Goal: Task Accomplishment & Management: Manage account settings

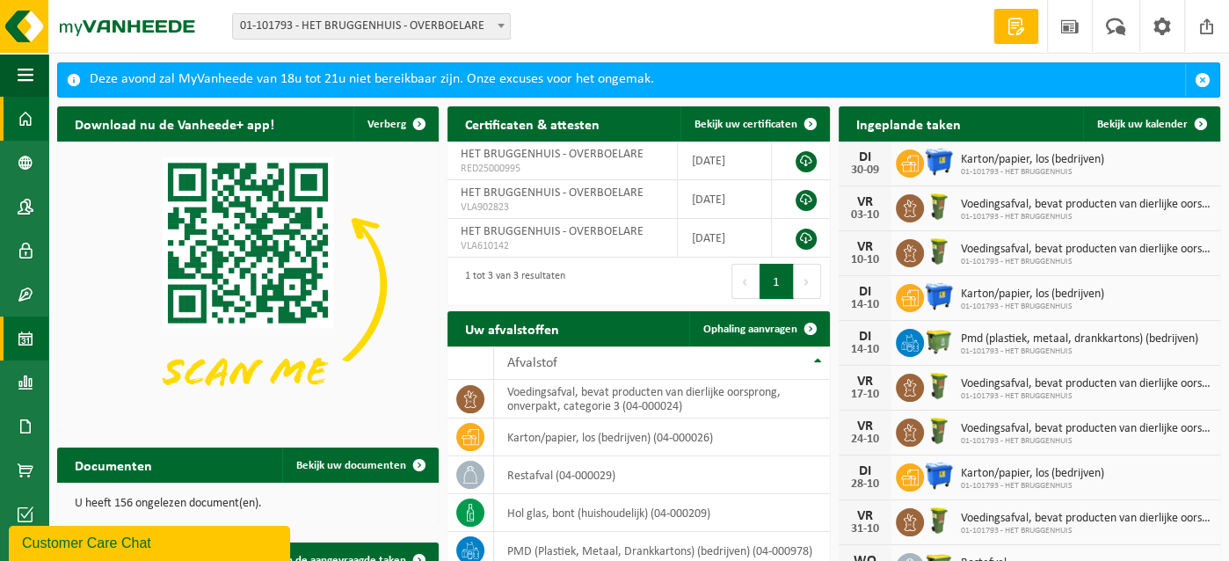
click at [28, 337] on span at bounding box center [26, 338] width 16 height 44
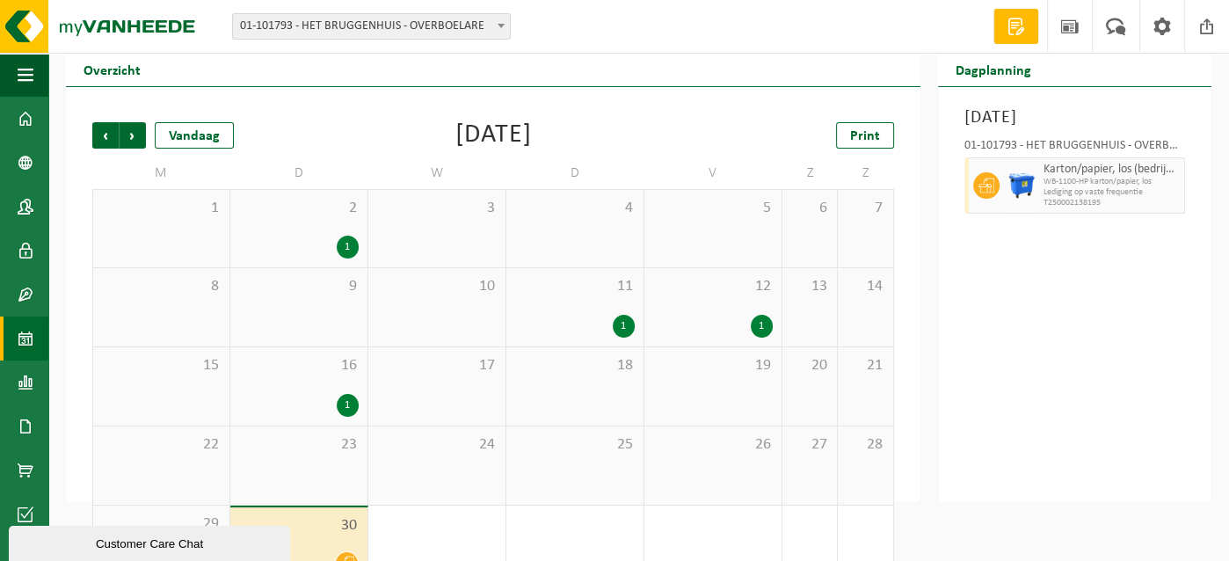
scroll to position [90, 0]
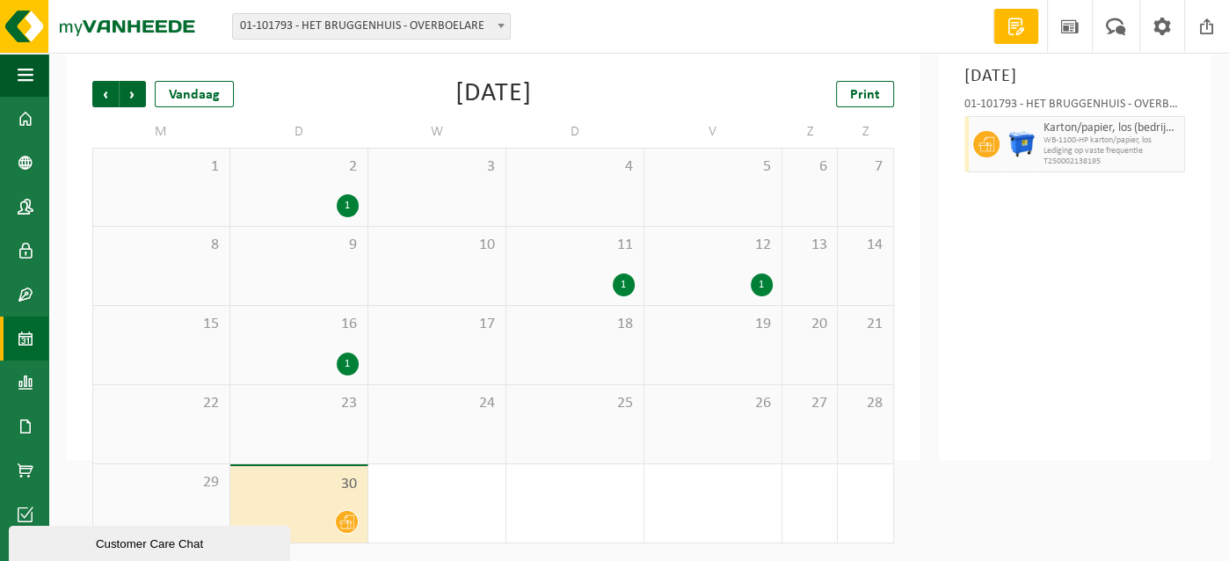
click at [322, 511] on div at bounding box center [299, 522] width 120 height 24
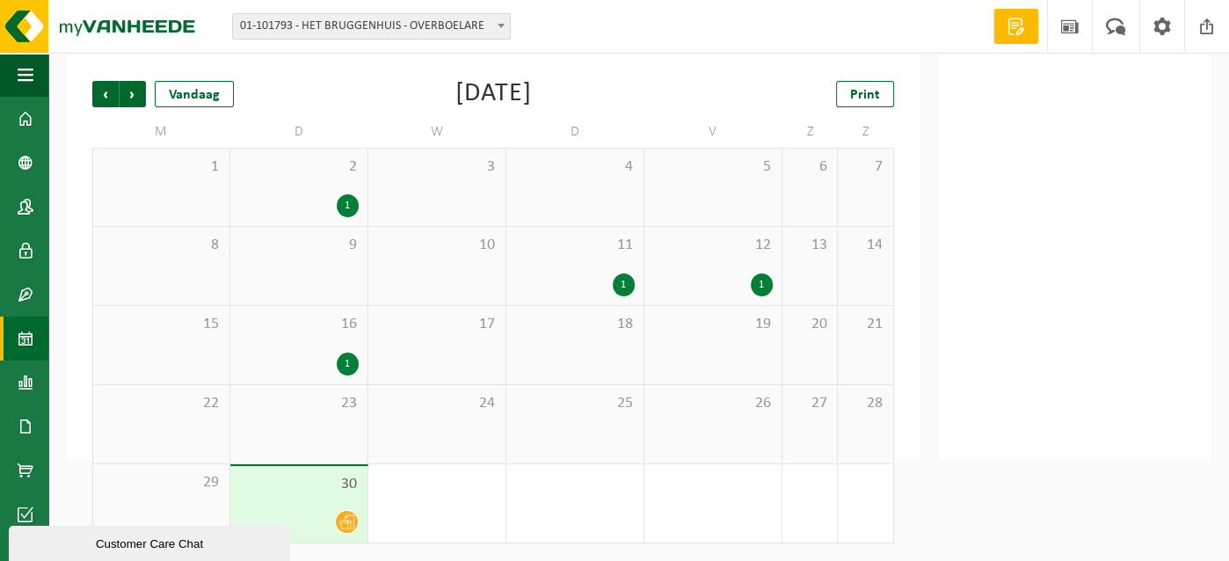
click at [323, 491] on span "30" at bounding box center [299, 484] width 120 height 19
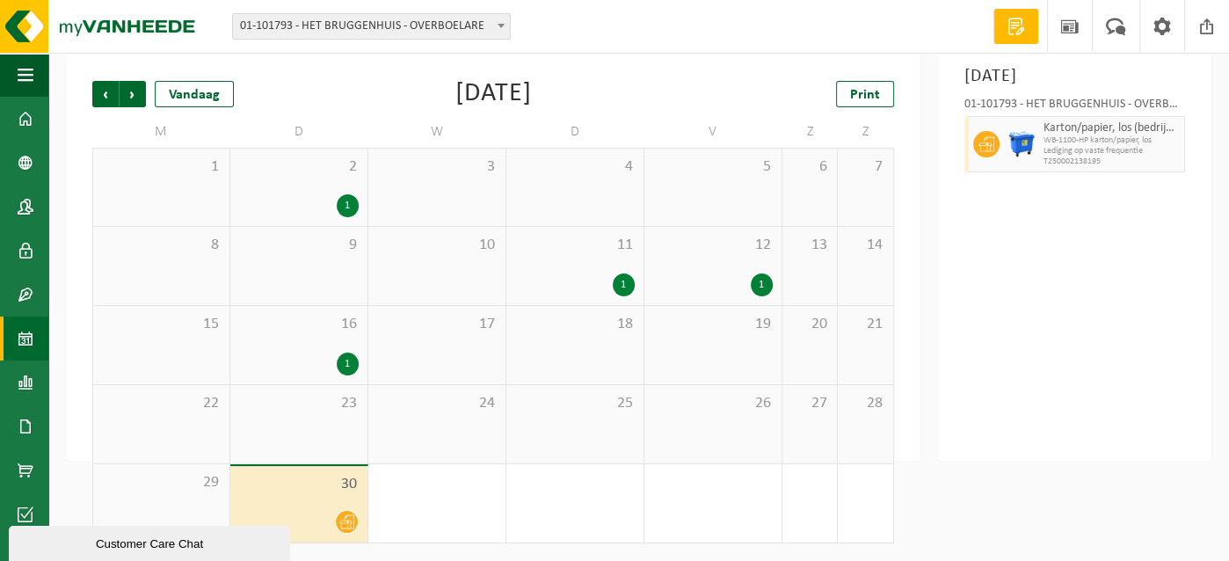
click at [332, 181] on div "2 1" at bounding box center [298, 187] width 137 height 77
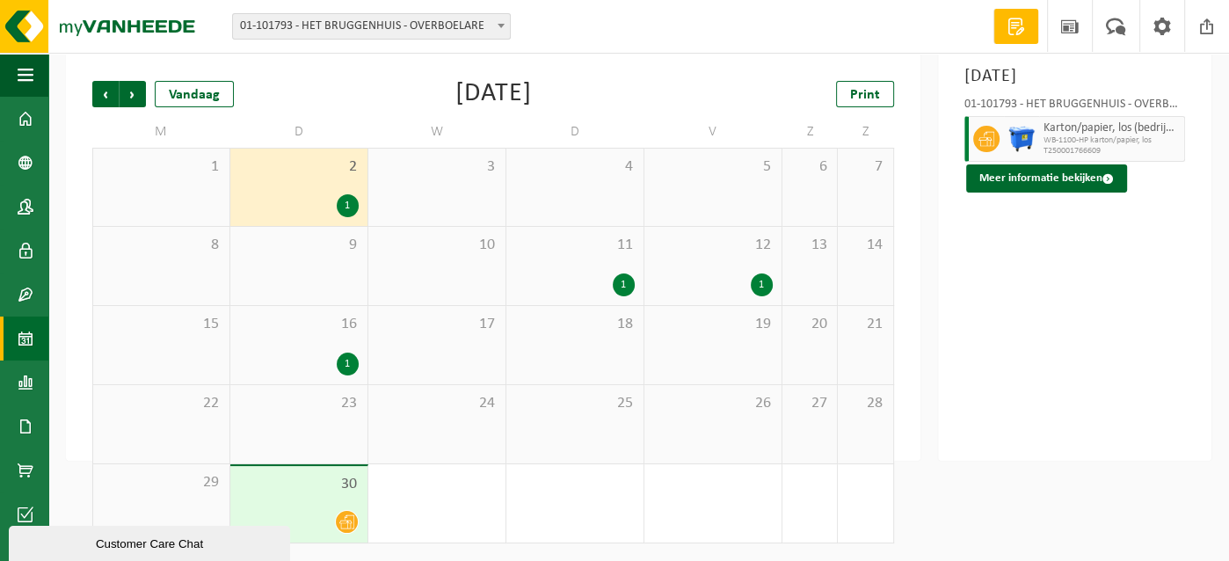
click at [345, 355] on div "1" at bounding box center [348, 363] width 22 height 23
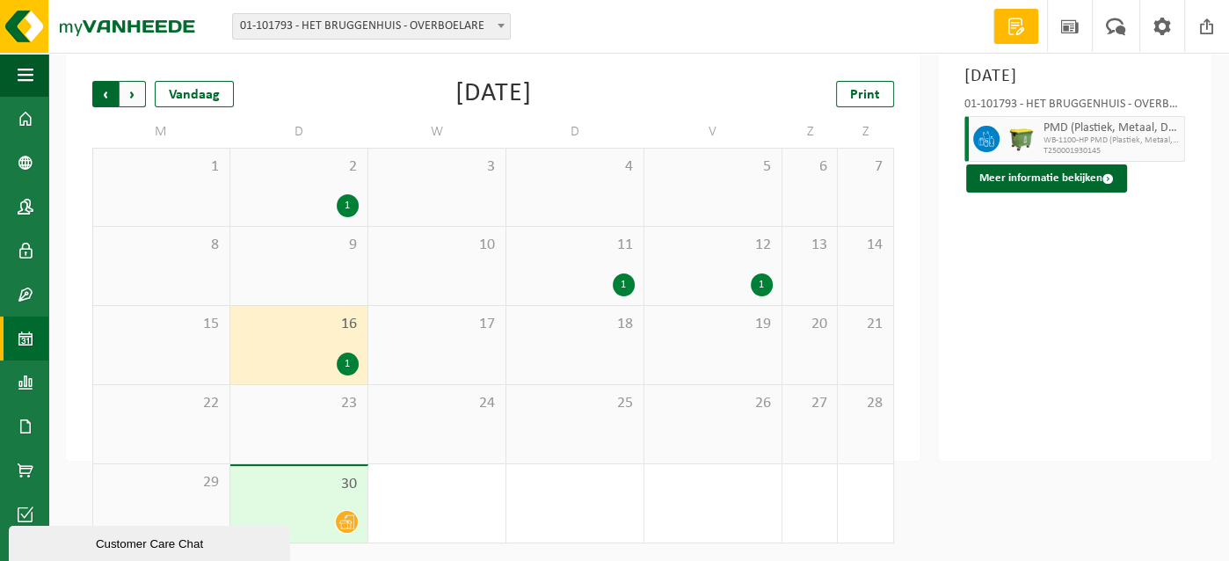
click at [134, 95] on span "Volgende" at bounding box center [133, 94] width 26 height 26
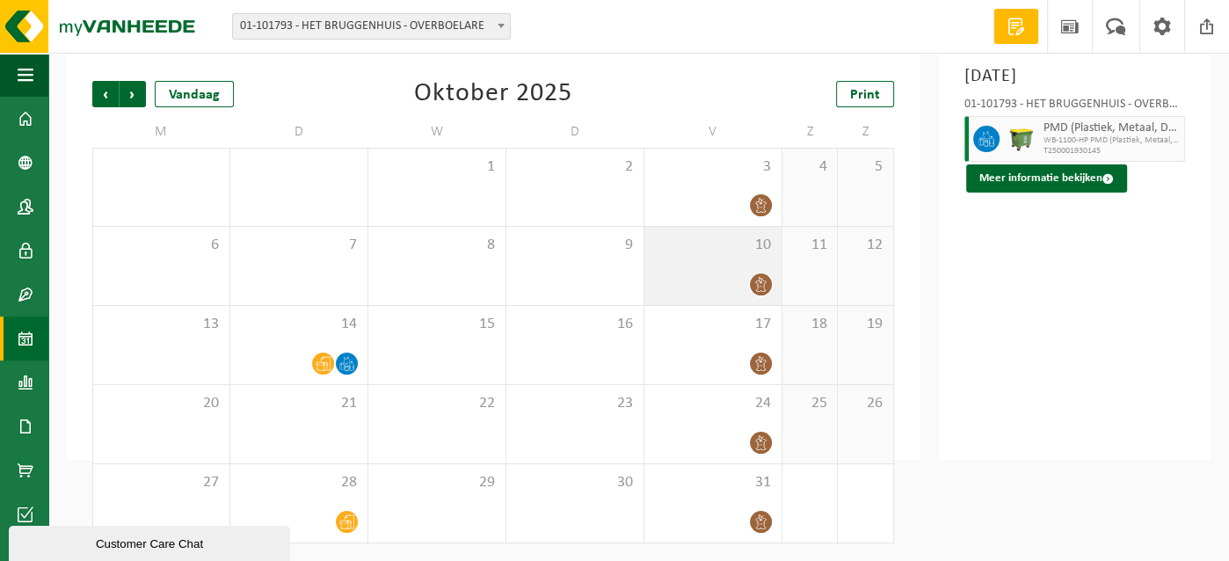
click at [759, 274] on span at bounding box center [761, 284] width 22 height 22
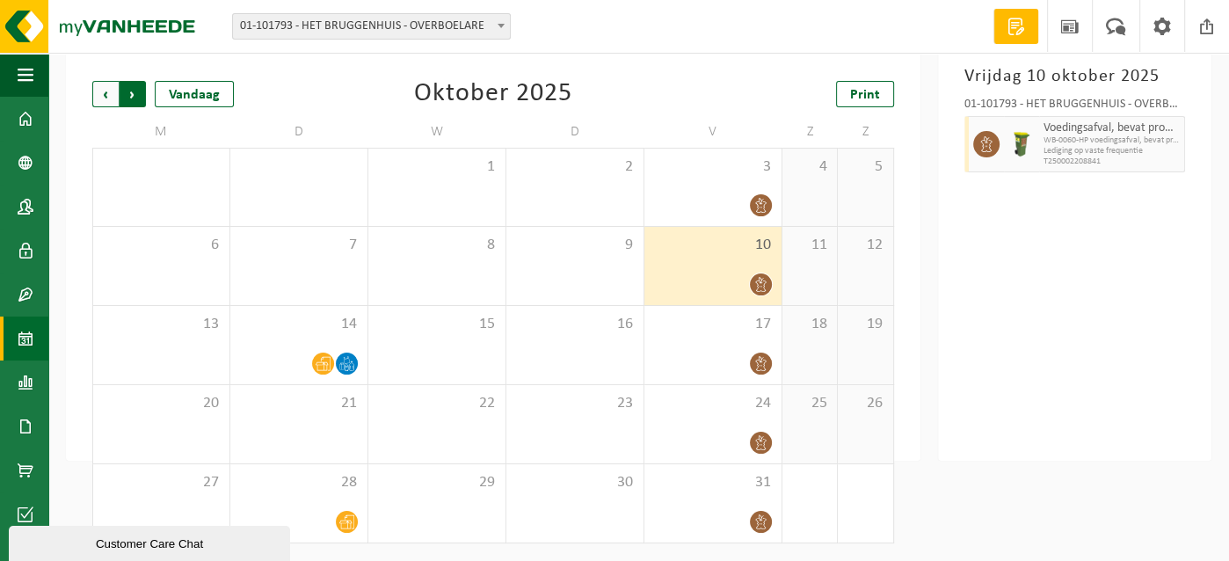
click at [100, 91] on span "Vorige" at bounding box center [105, 94] width 26 height 26
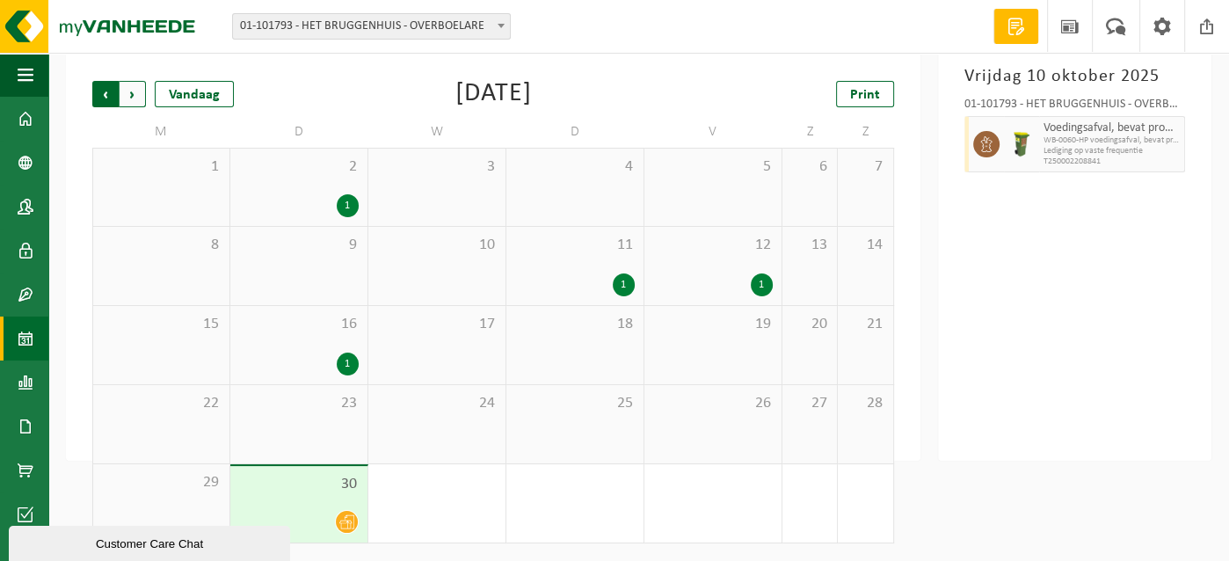
click at [134, 96] on span "Volgende" at bounding box center [133, 94] width 26 height 26
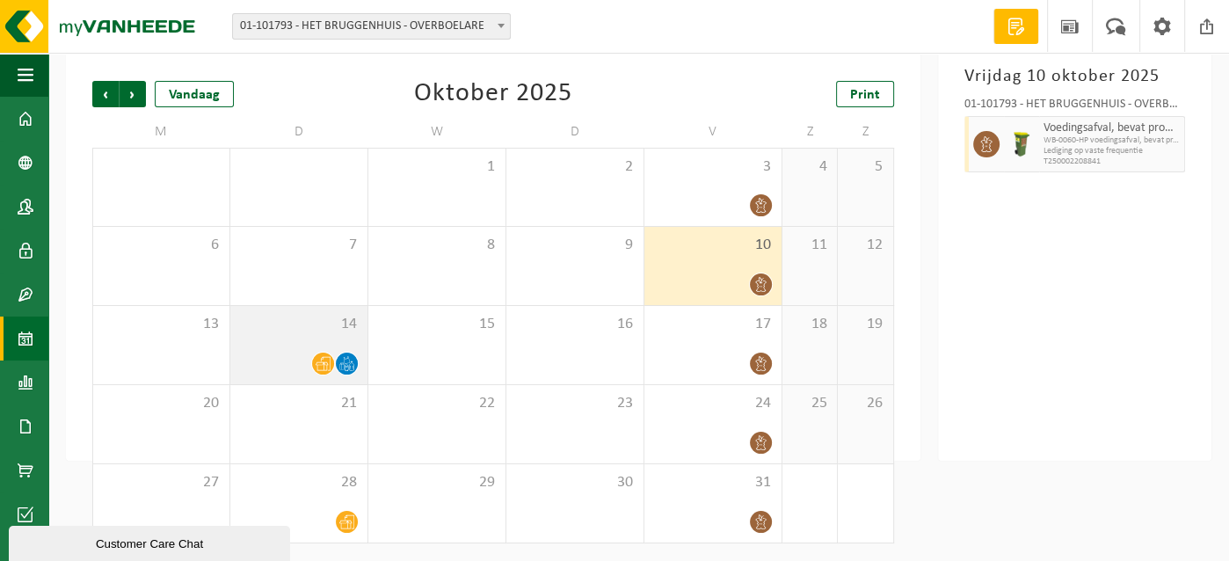
click at [309, 351] on div "14" at bounding box center [298, 345] width 137 height 78
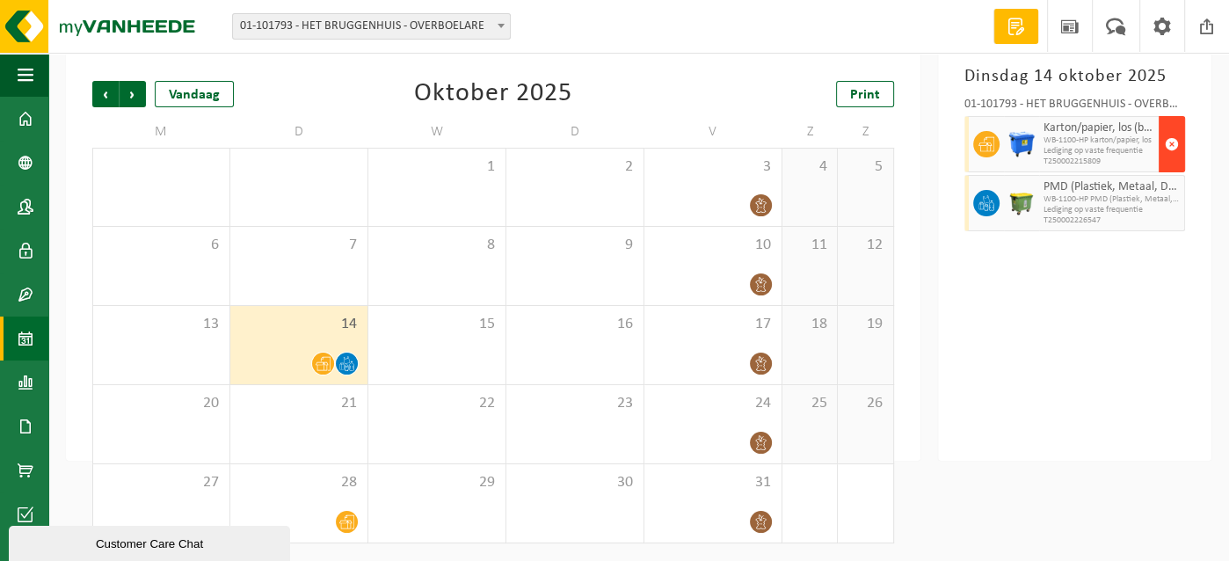
click at [1175, 143] on span "button" at bounding box center [1171, 144] width 14 height 35
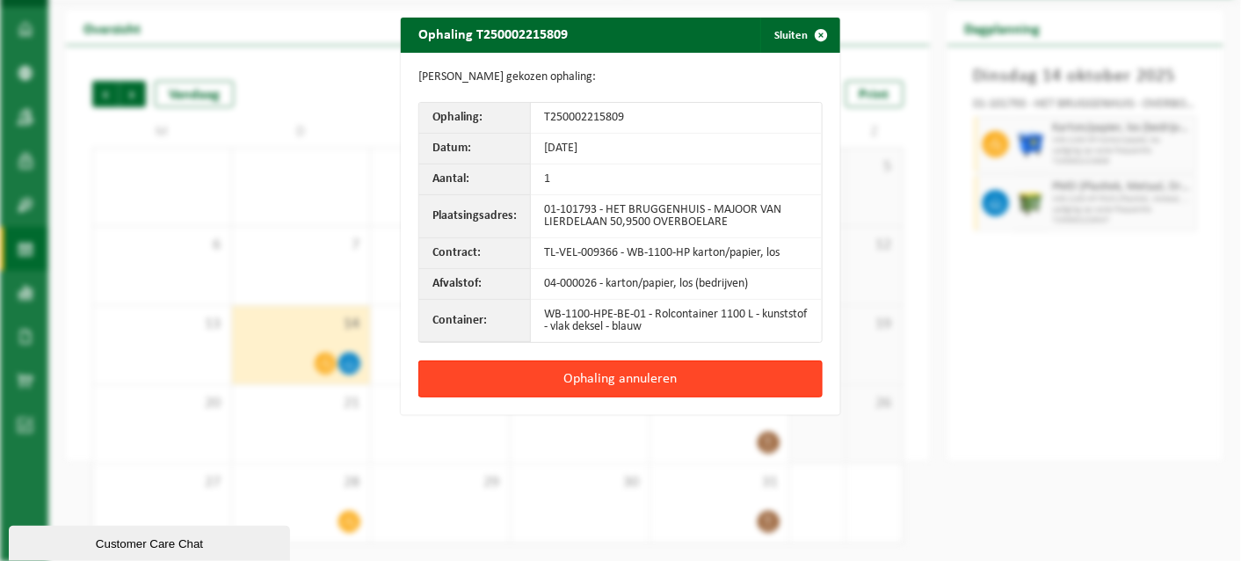
click at [635, 374] on button "Ophaling annuleren" at bounding box center [620, 378] width 404 height 37
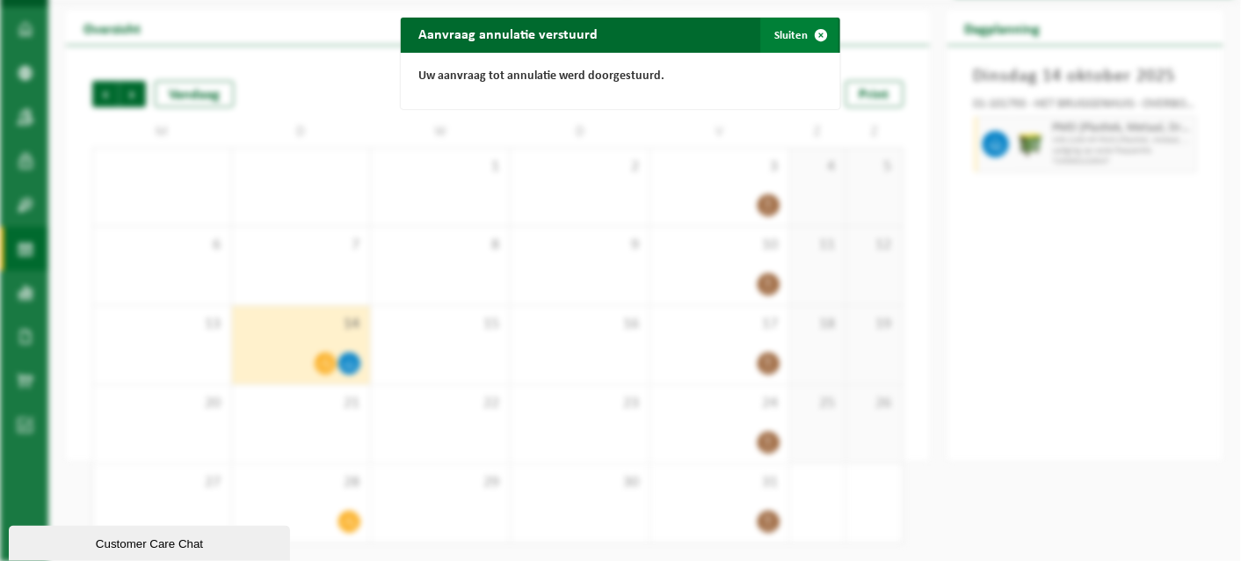
click at [782, 35] on button "Sluiten" at bounding box center [799, 35] width 78 height 35
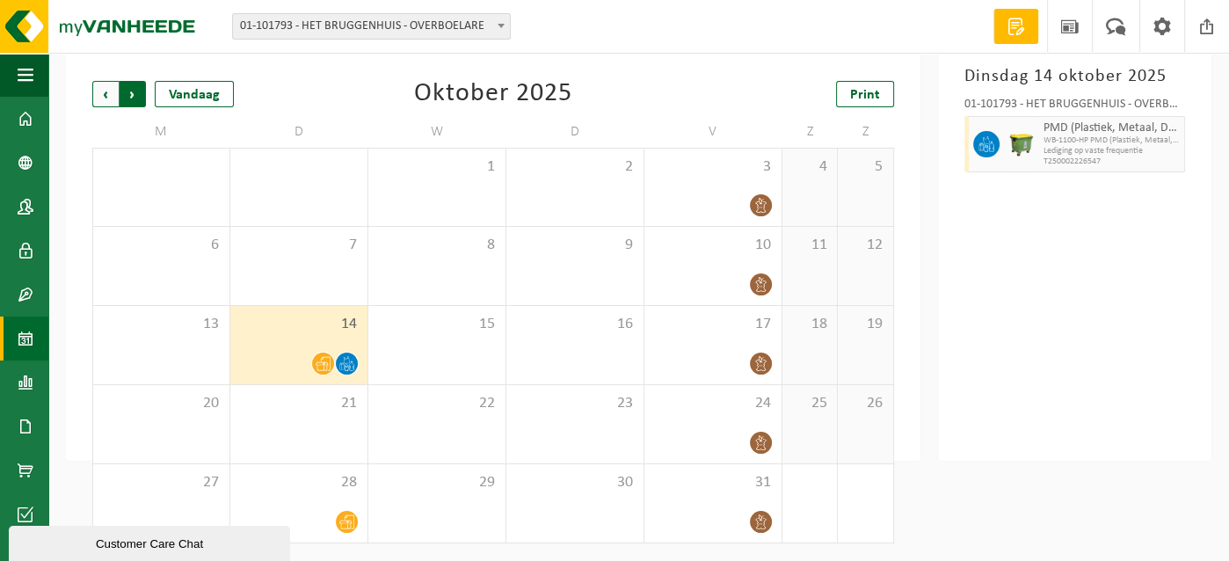
click at [102, 91] on span "Vorige" at bounding box center [105, 94] width 26 height 26
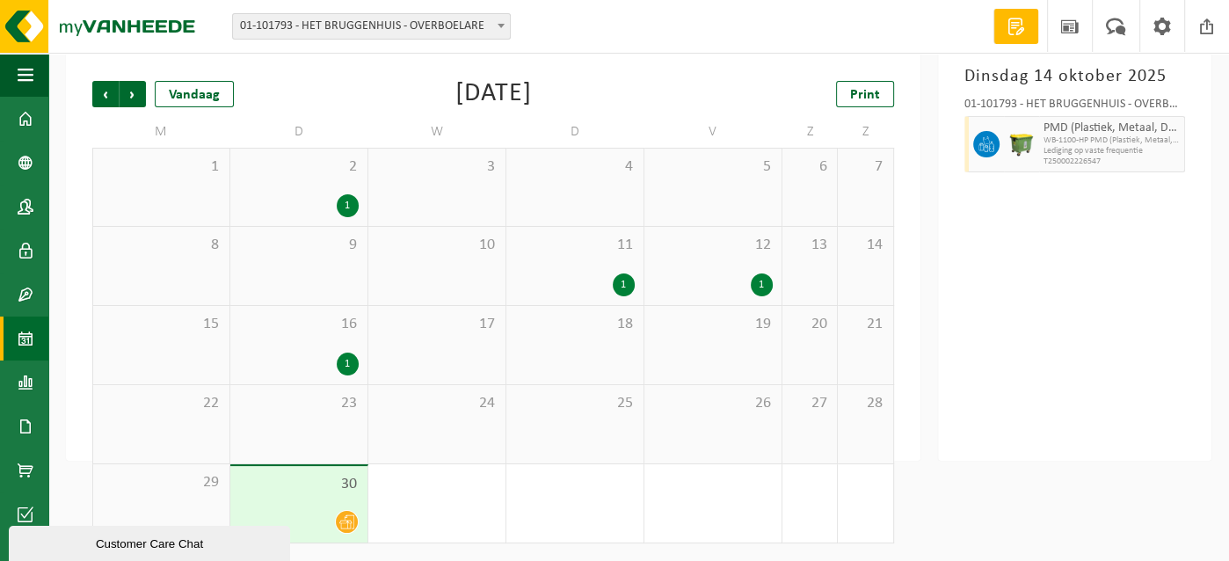
drag, startPoint x: 134, startPoint y: 90, endPoint x: 193, endPoint y: 108, distance: 61.7
click at [135, 90] on span "Volgende" at bounding box center [133, 94] width 26 height 26
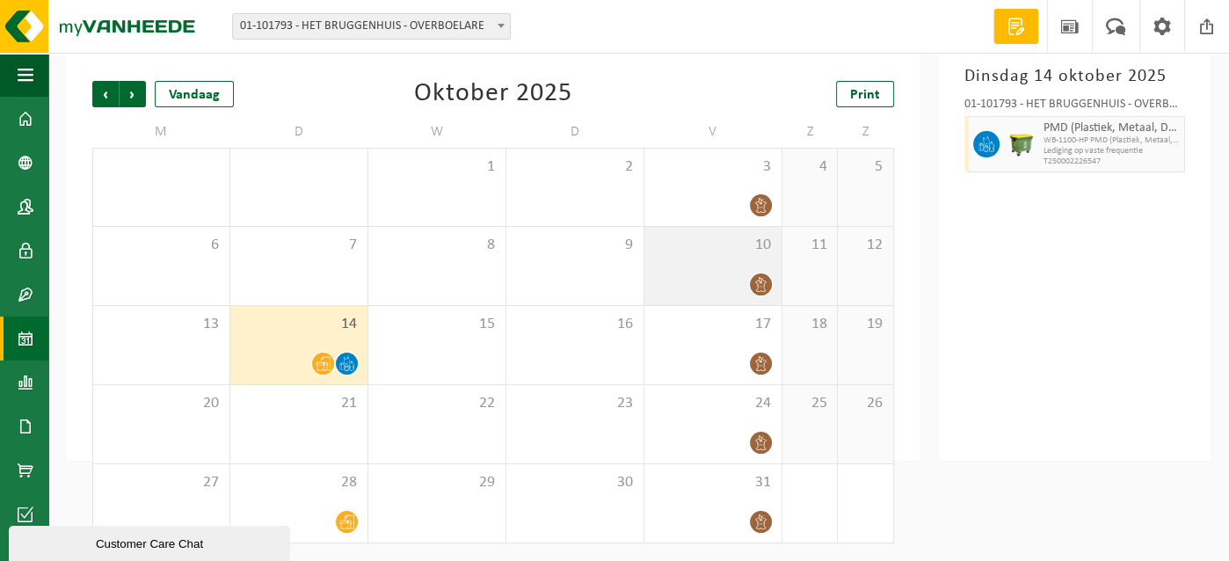
click at [751, 284] on span at bounding box center [761, 284] width 22 height 22
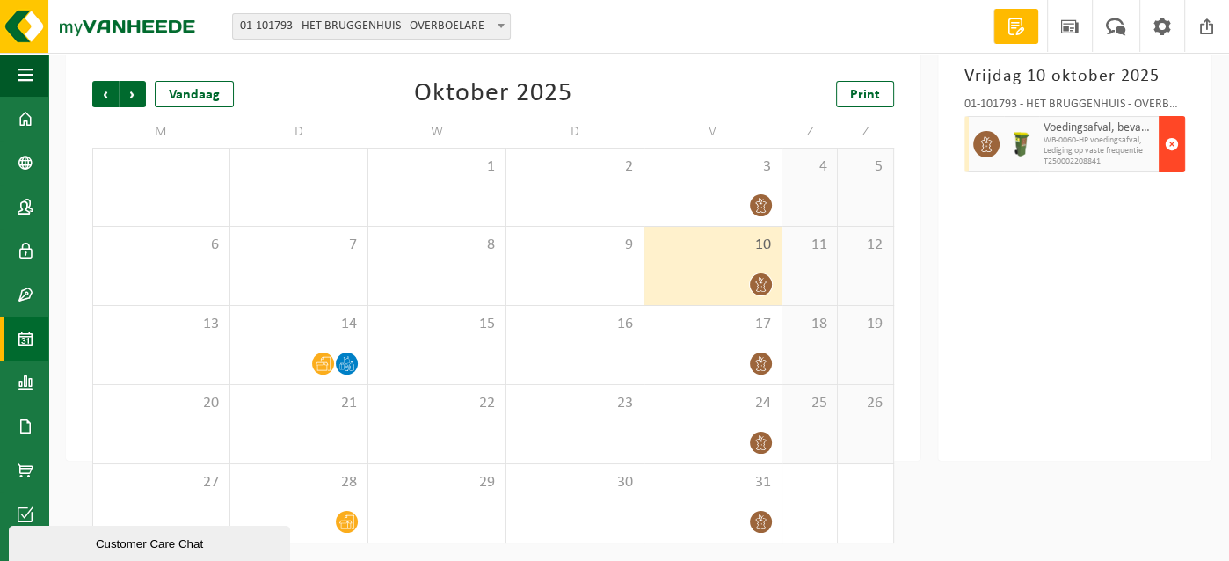
click at [1172, 142] on span "button" at bounding box center [1171, 144] width 14 height 35
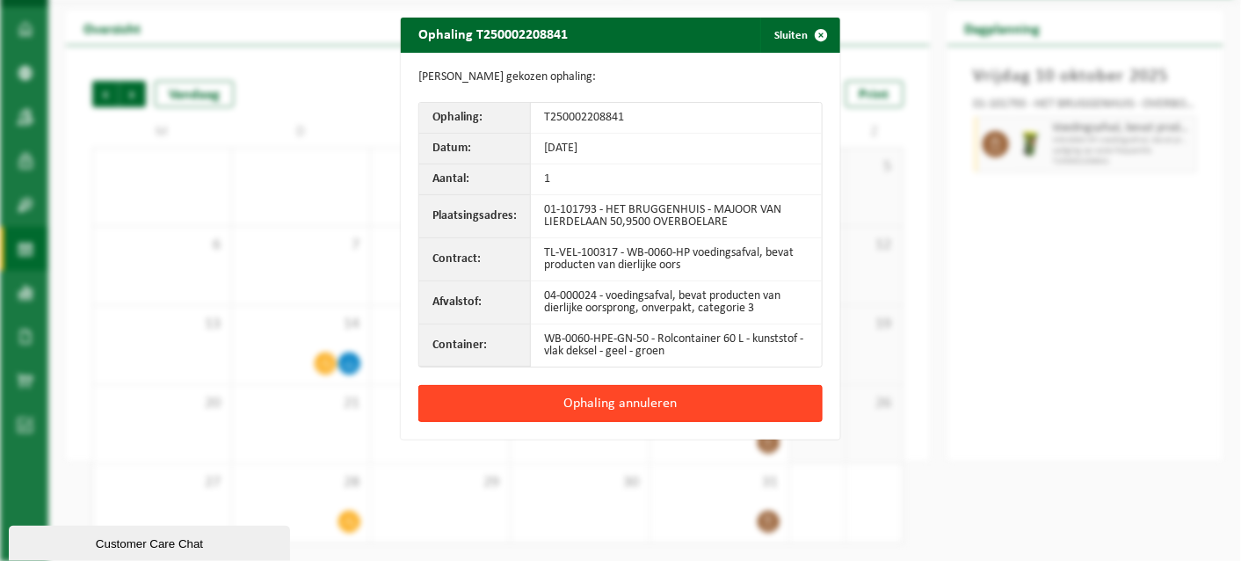
click at [631, 396] on button "Ophaling annuleren" at bounding box center [620, 403] width 404 height 37
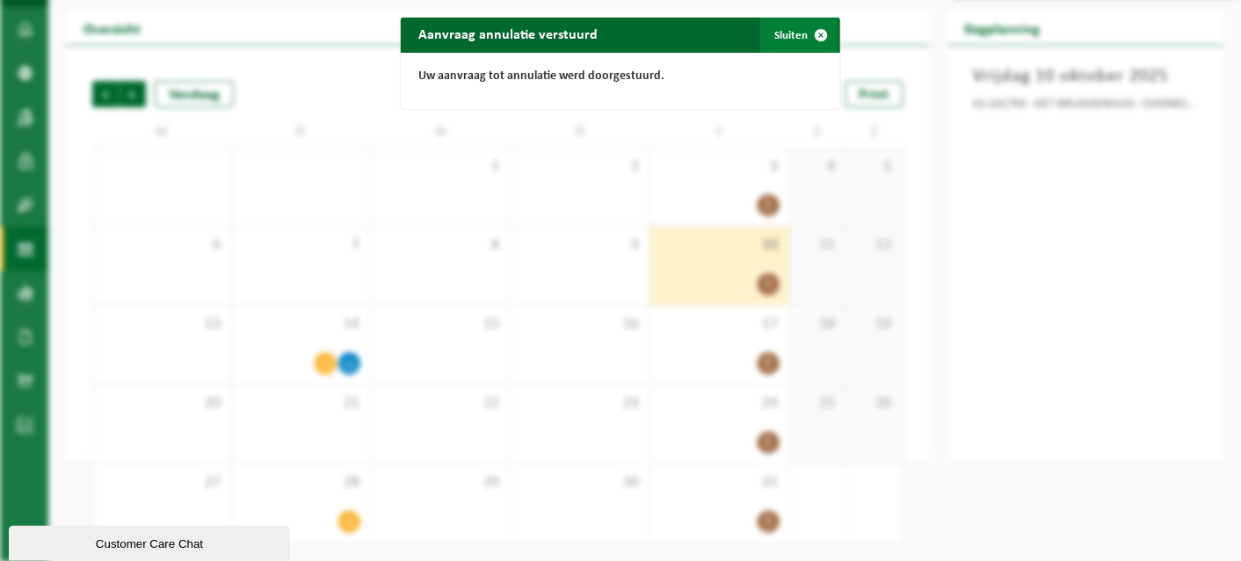
click at [783, 29] on button "Sluiten" at bounding box center [799, 35] width 78 height 35
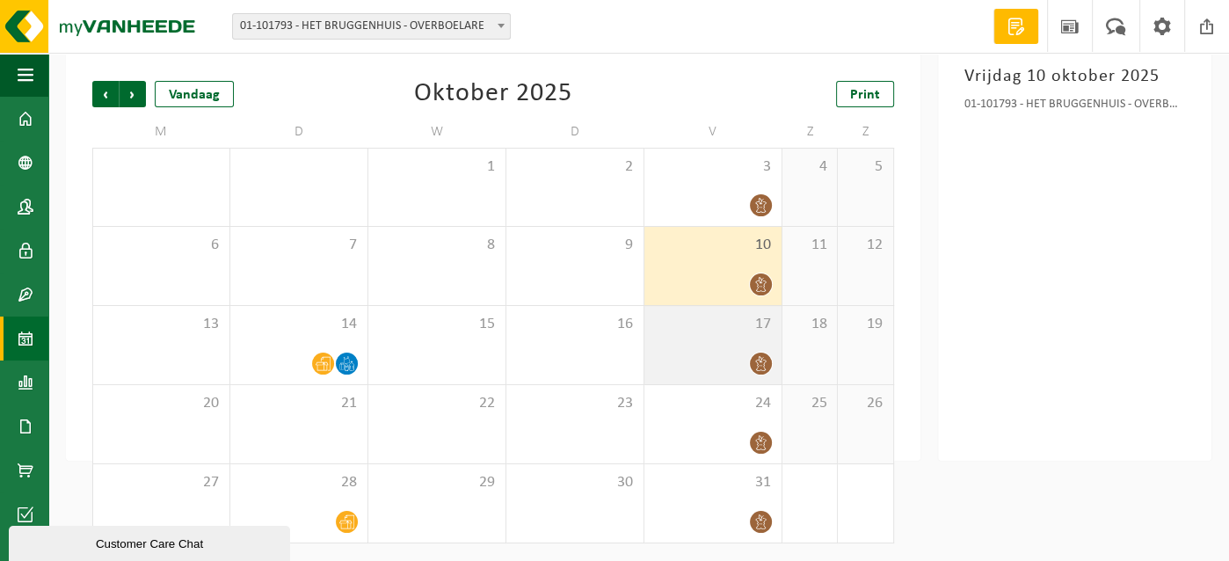
click at [750, 357] on div at bounding box center [761, 364] width 24 height 24
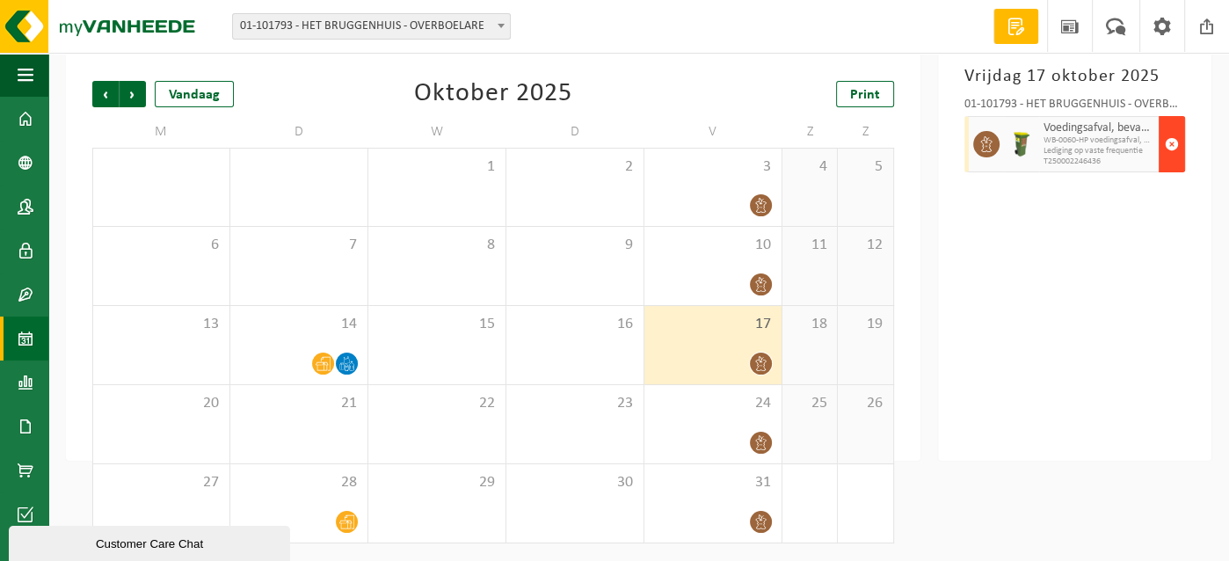
click at [1171, 142] on span "button" at bounding box center [1171, 144] width 14 height 35
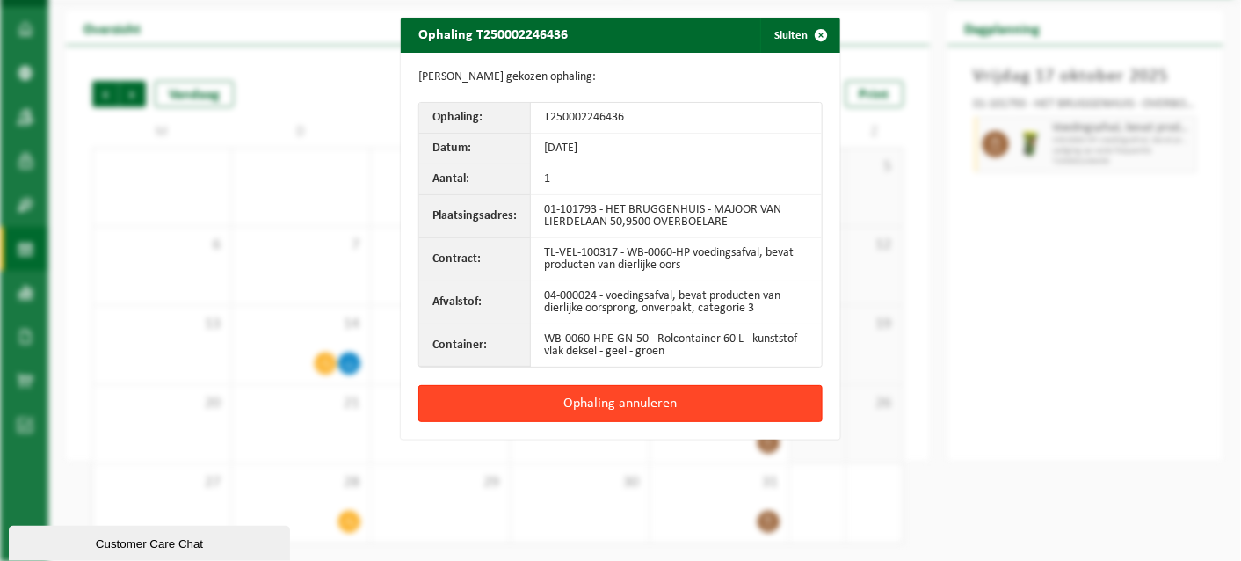
click at [613, 404] on button "Ophaling annuleren" at bounding box center [620, 403] width 404 height 37
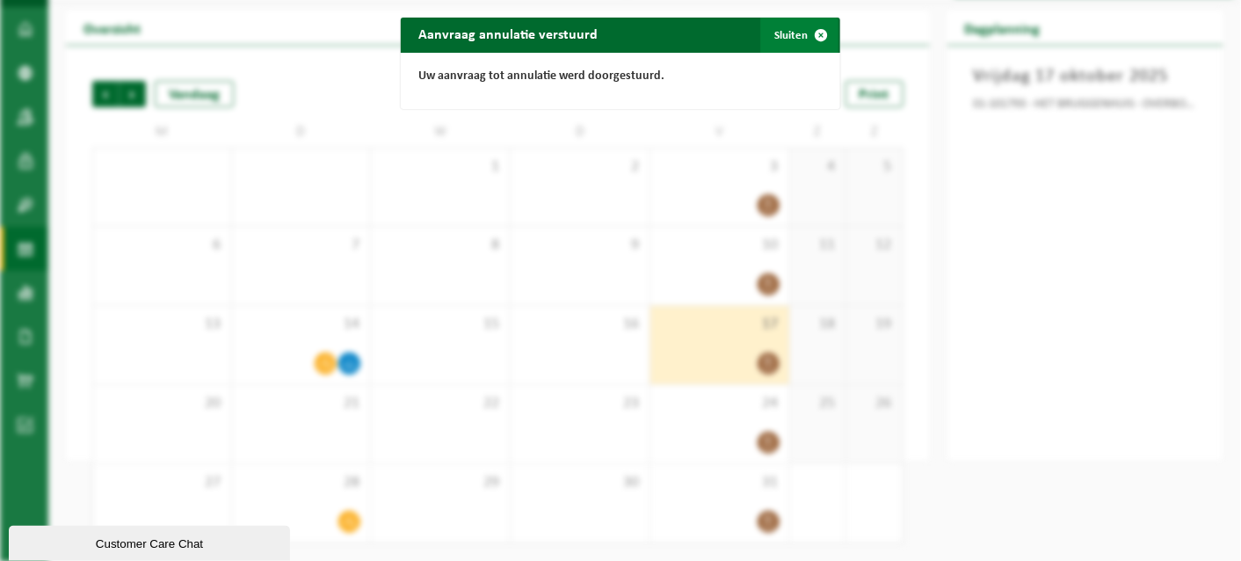
click at [779, 33] on button "Sluiten" at bounding box center [799, 35] width 78 height 35
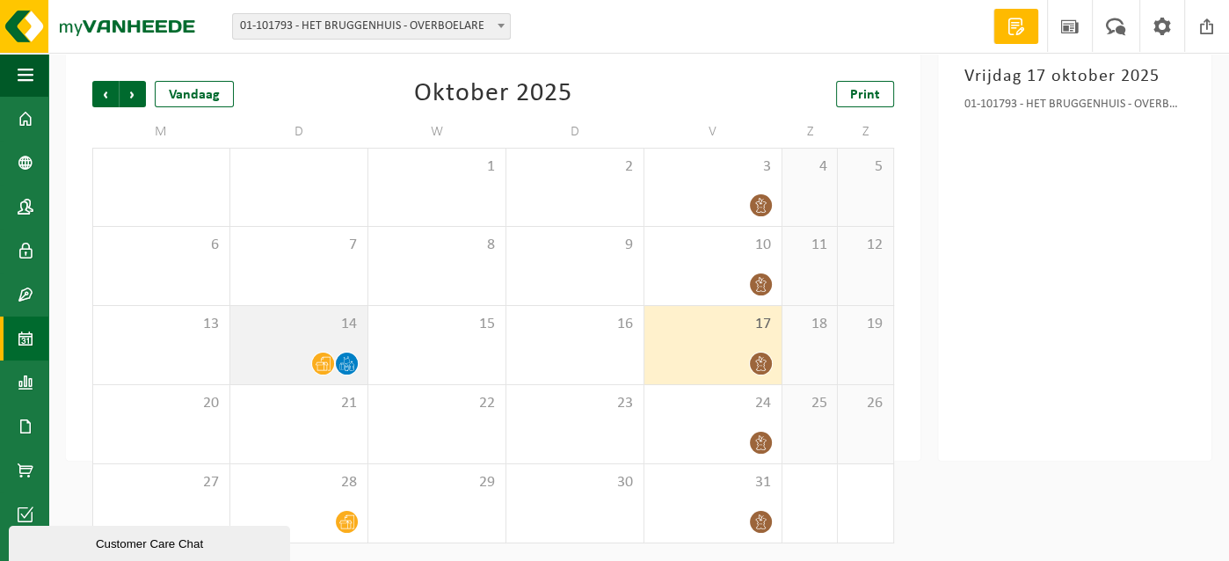
click at [319, 340] on div "14" at bounding box center [298, 345] width 137 height 78
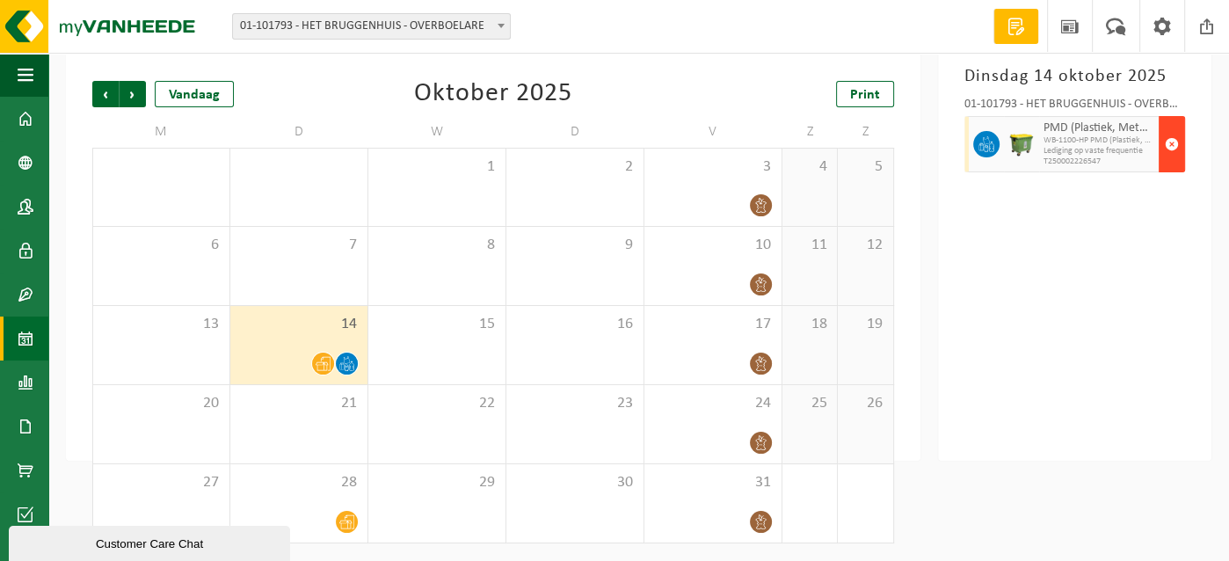
click at [1172, 142] on span "button" at bounding box center [1171, 144] width 14 height 35
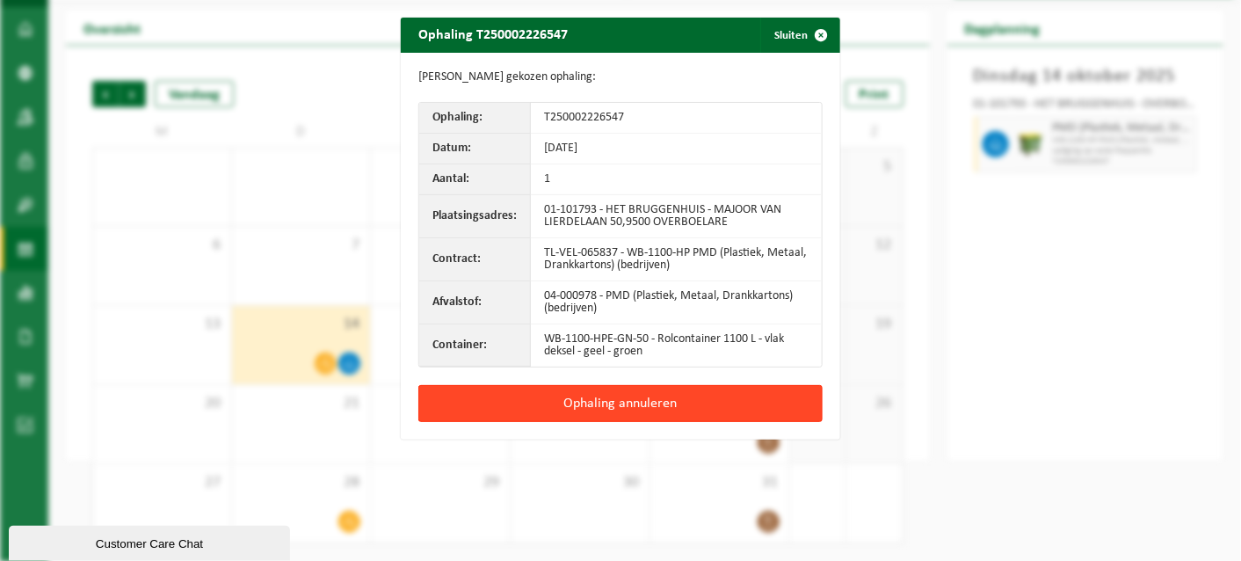
click at [592, 401] on button "Ophaling annuleren" at bounding box center [620, 403] width 404 height 37
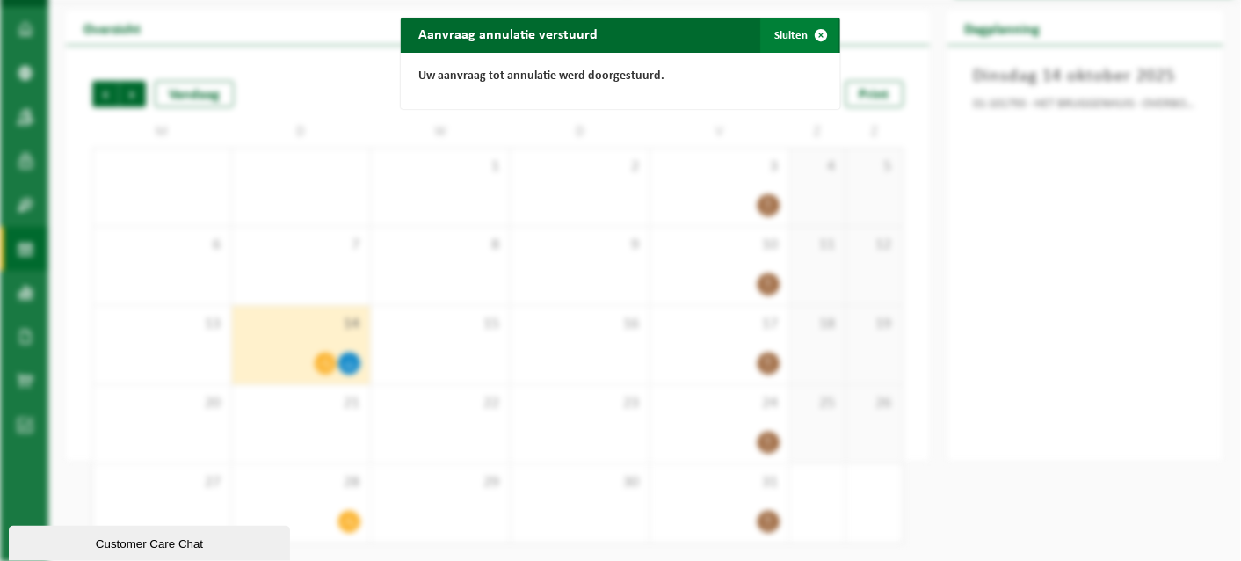
click at [785, 34] on button "Sluiten" at bounding box center [799, 35] width 78 height 35
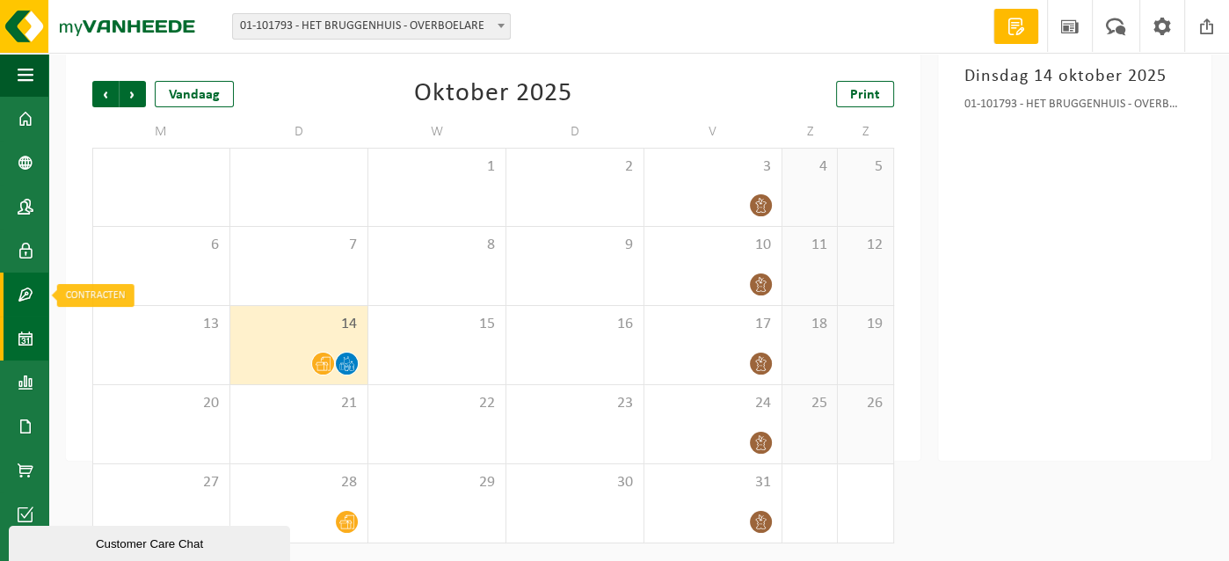
click at [18, 284] on span at bounding box center [26, 294] width 16 height 44
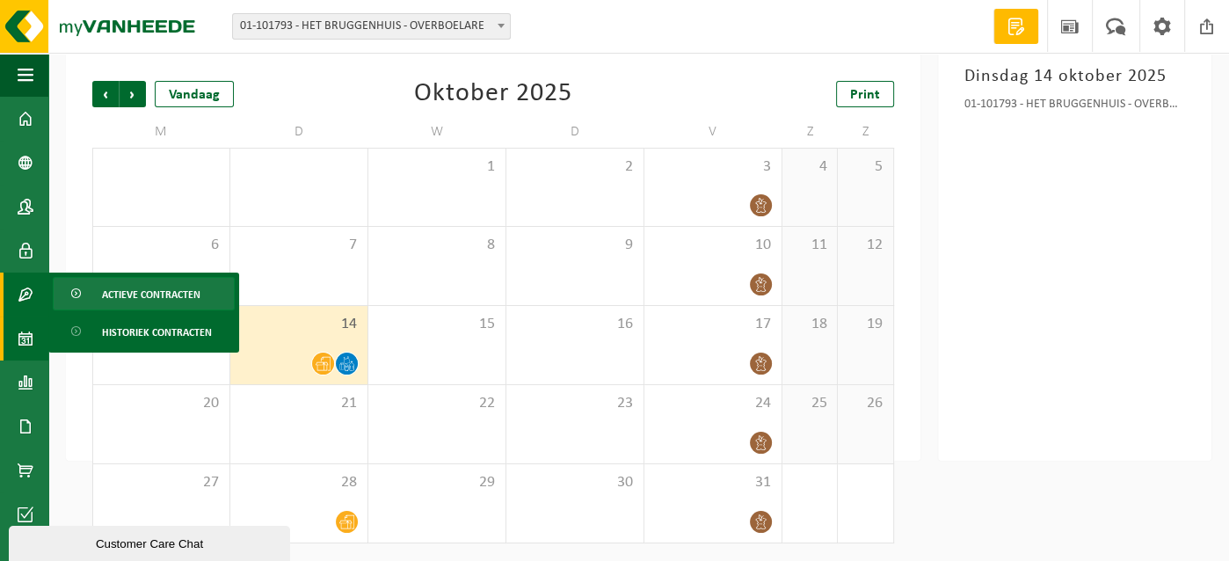
click at [120, 289] on span "Actieve contracten" at bounding box center [151, 294] width 98 height 33
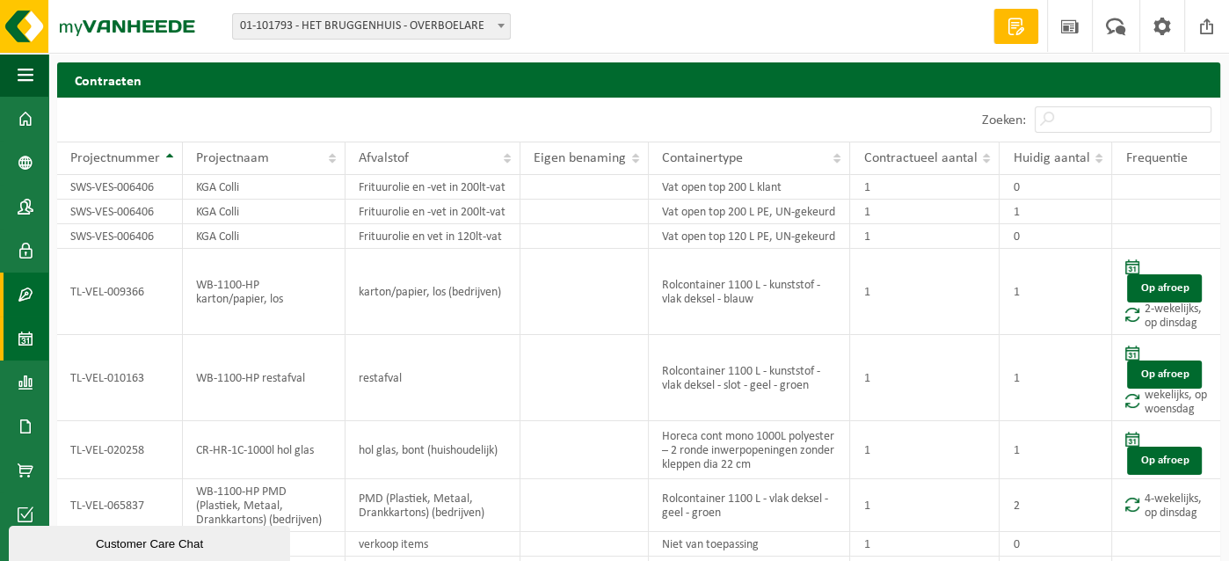
click at [22, 333] on span at bounding box center [26, 338] width 16 height 44
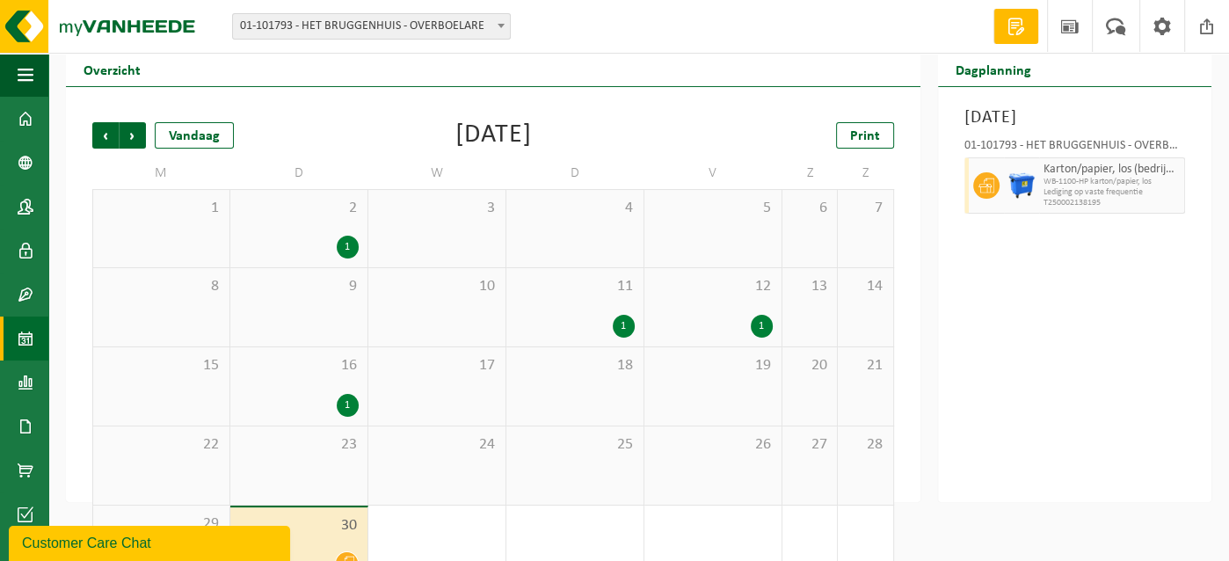
scroll to position [90, 0]
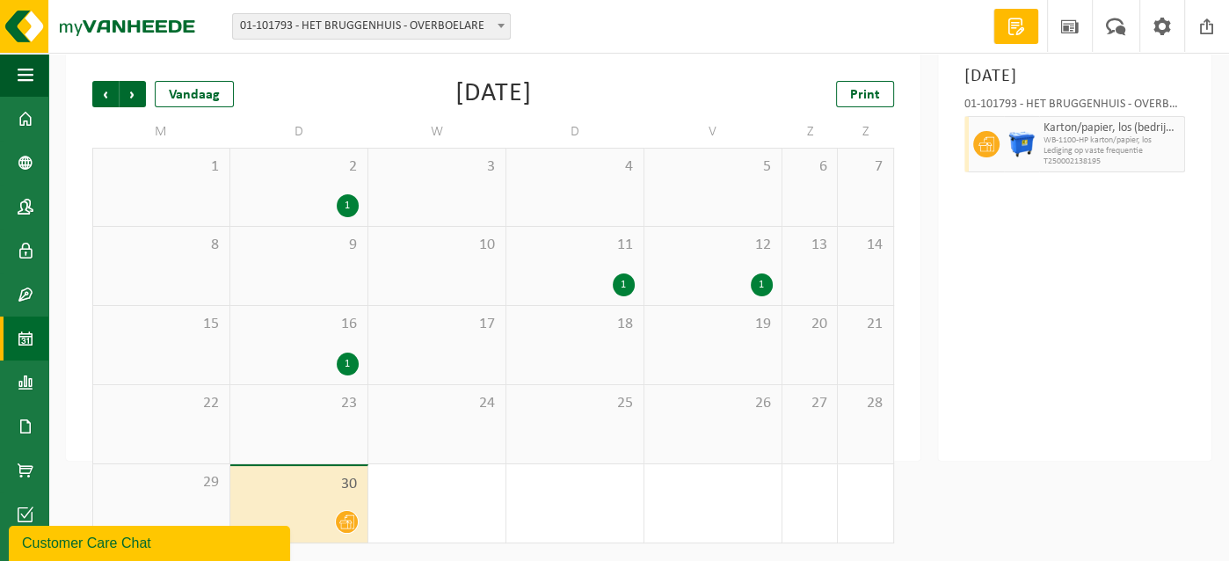
click at [336, 198] on div "1" at bounding box center [299, 205] width 120 height 23
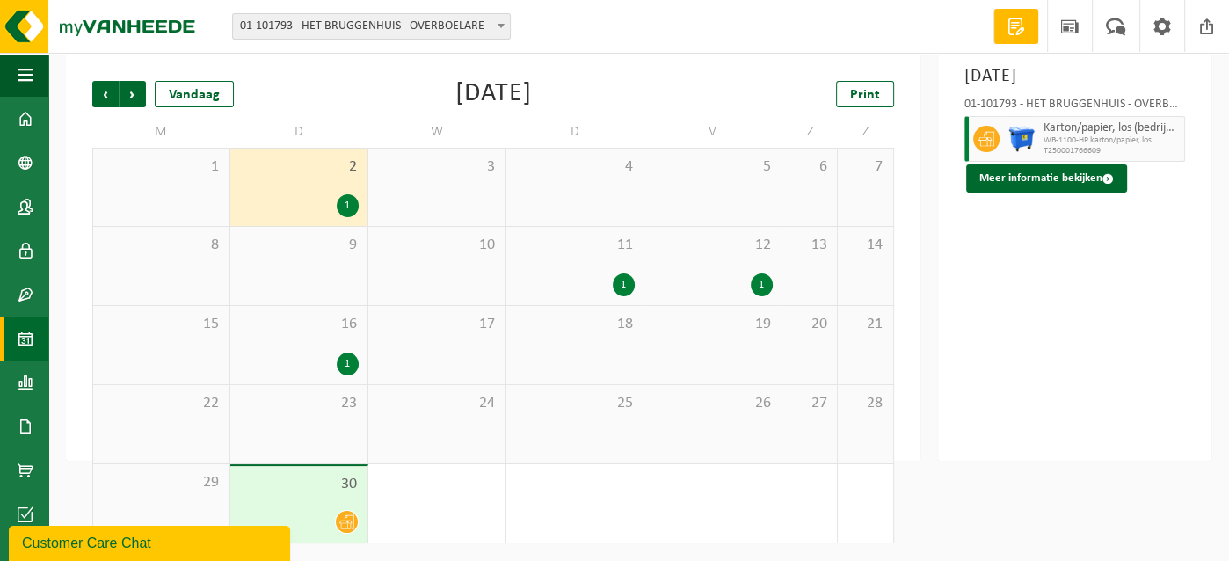
click at [324, 360] on div "1" at bounding box center [299, 363] width 120 height 23
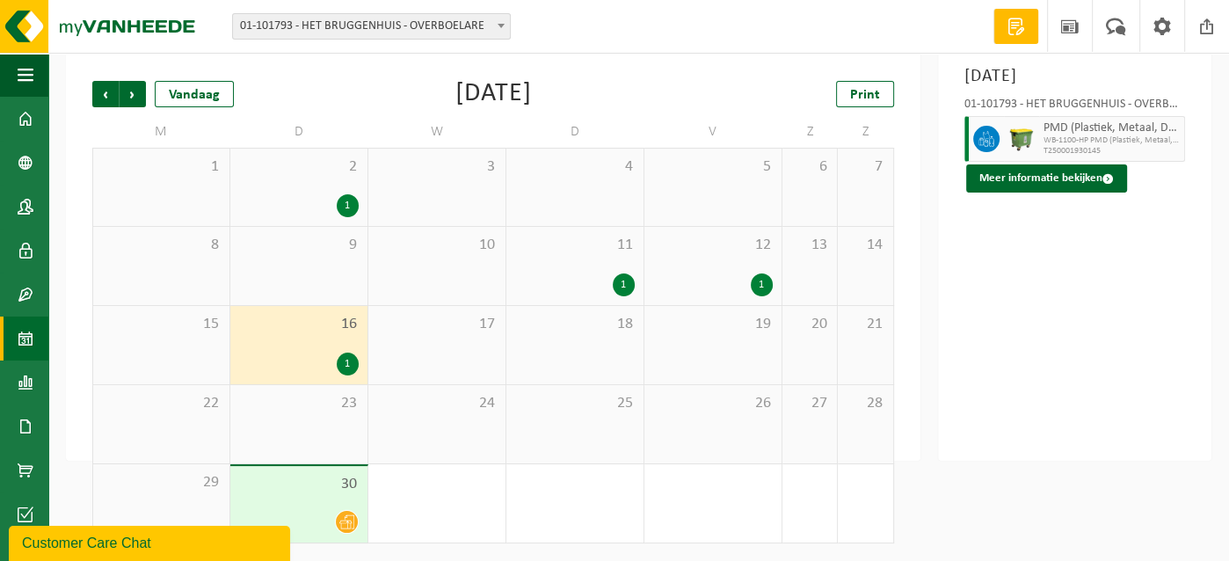
click at [336, 506] on div "30" at bounding box center [298, 504] width 137 height 76
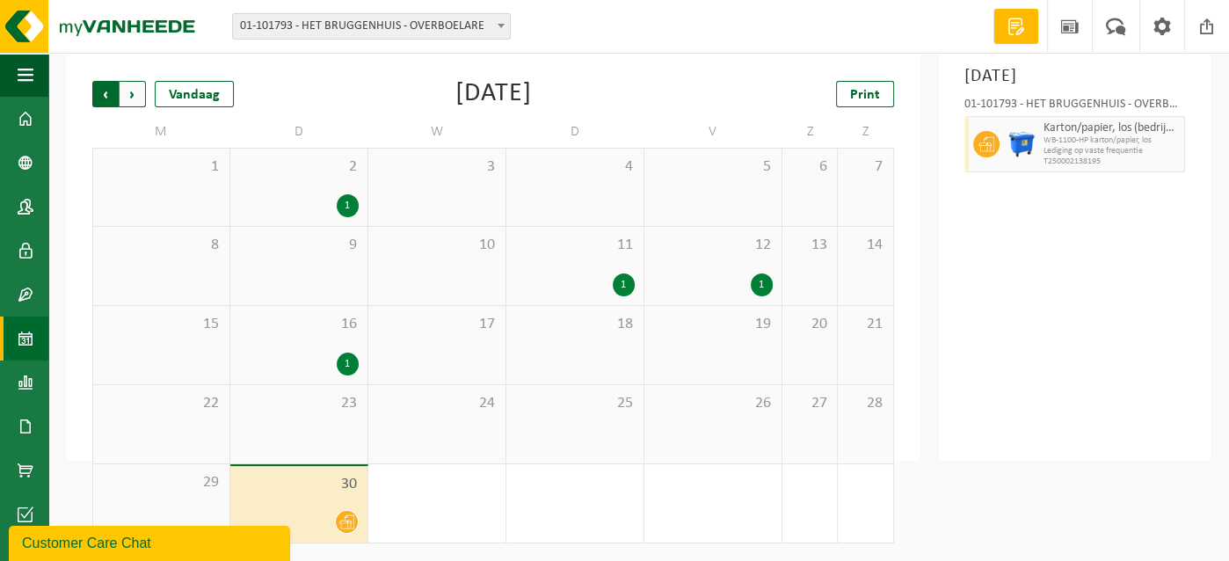
click at [130, 94] on span "Volgende" at bounding box center [133, 94] width 26 height 26
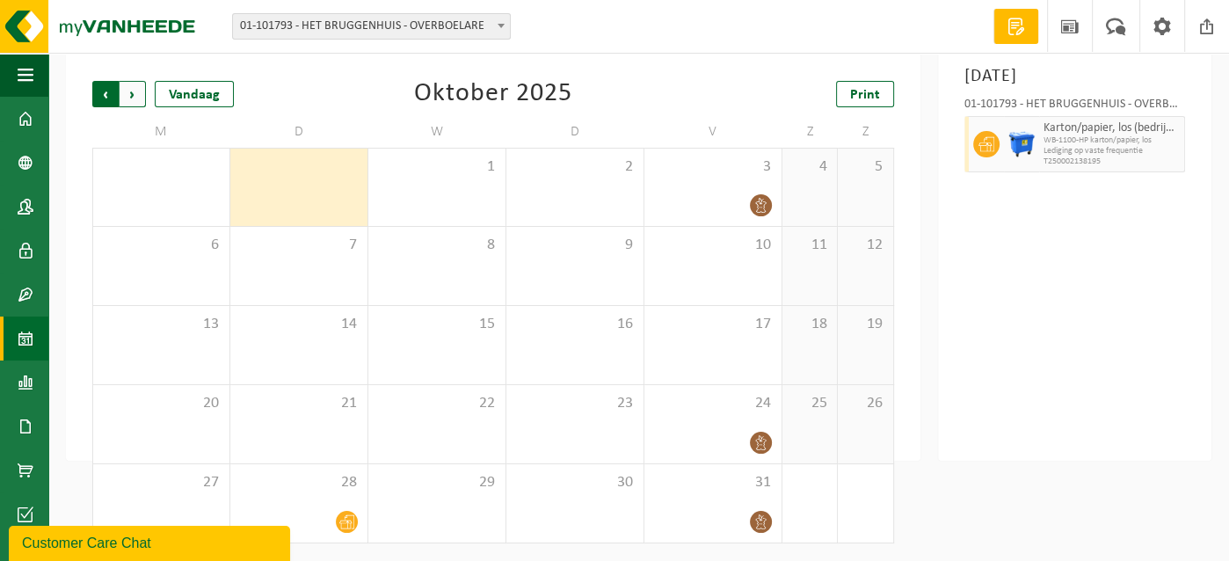
click at [128, 88] on span "Volgende" at bounding box center [133, 94] width 26 height 26
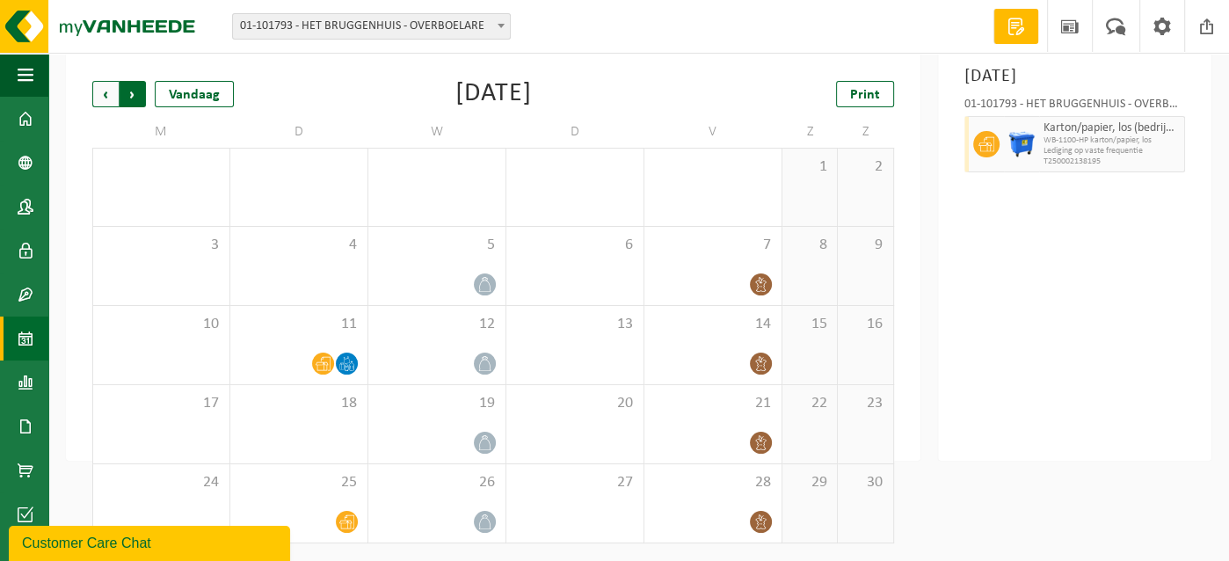
click at [99, 93] on span "Vorige" at bounding box center [105, 94] width 26 height 26
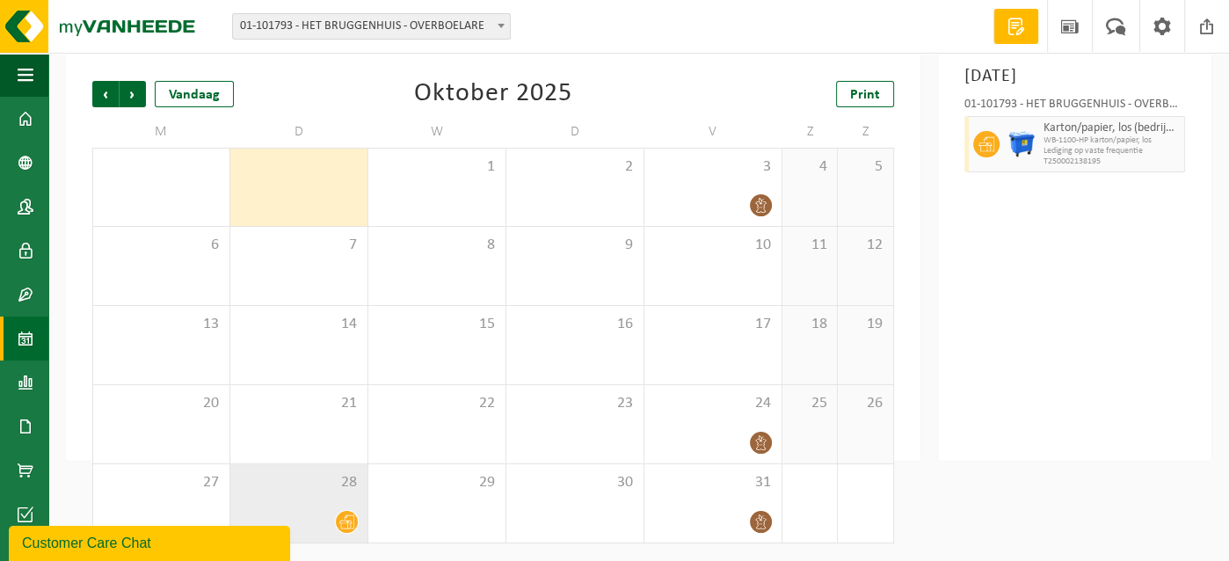
click at [349, 515] on icon at bounding box center [346, 521] width 15 height 15
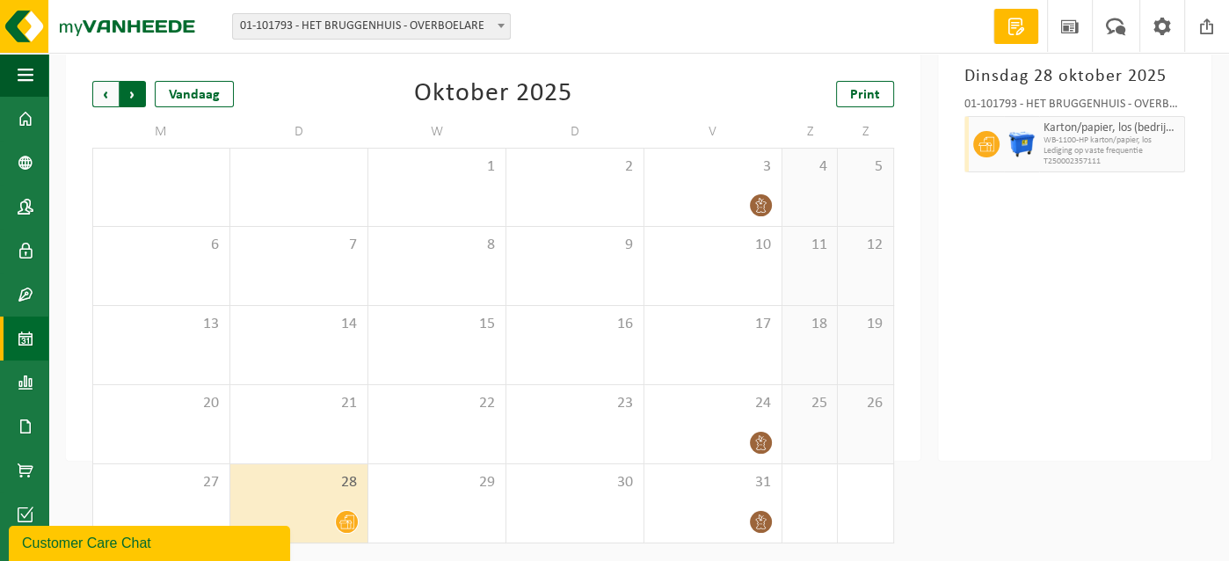
click at [105, 86] on span "Vorige" at bounding box center [105, 94] width 26 height 26
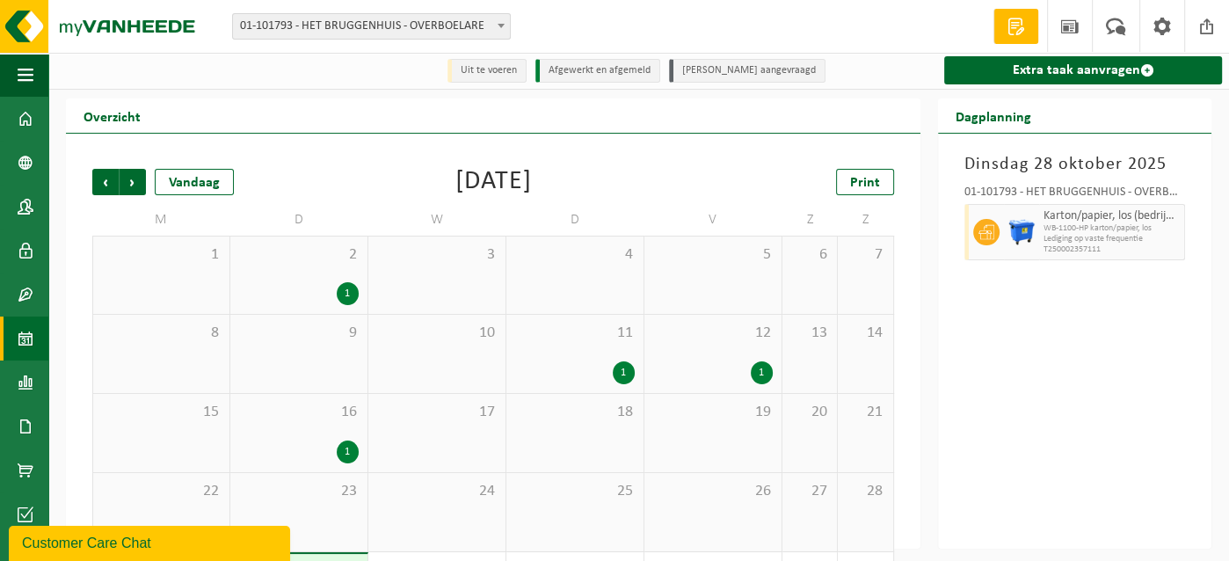
scroll to position [0, 0]
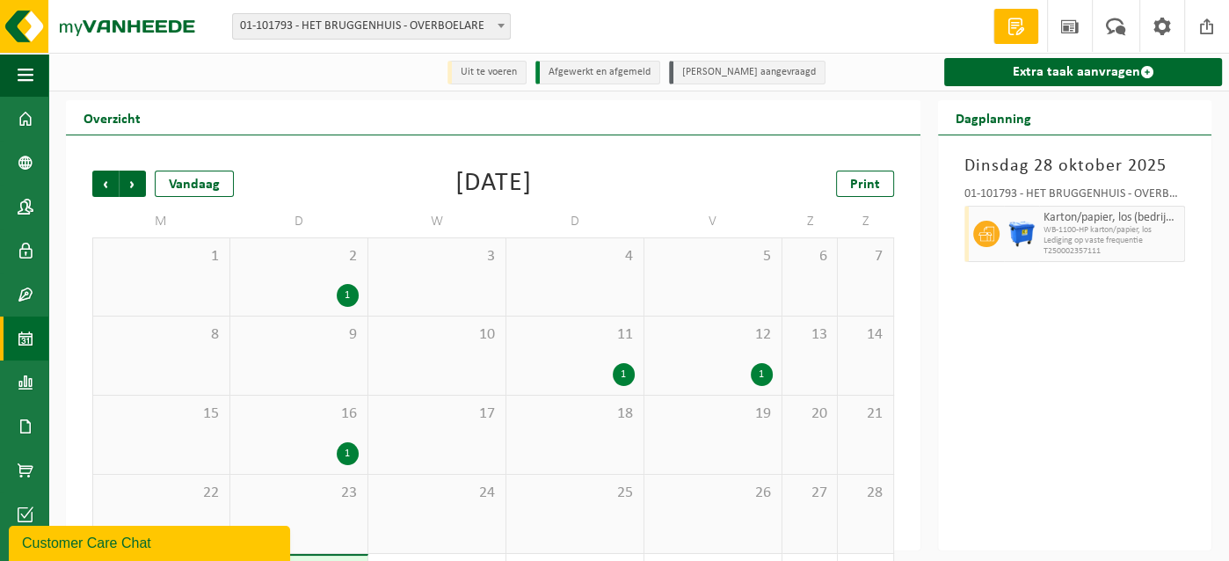
click at [337, 410] on span "16" at bounding box center [299, 413] width 120 height 19
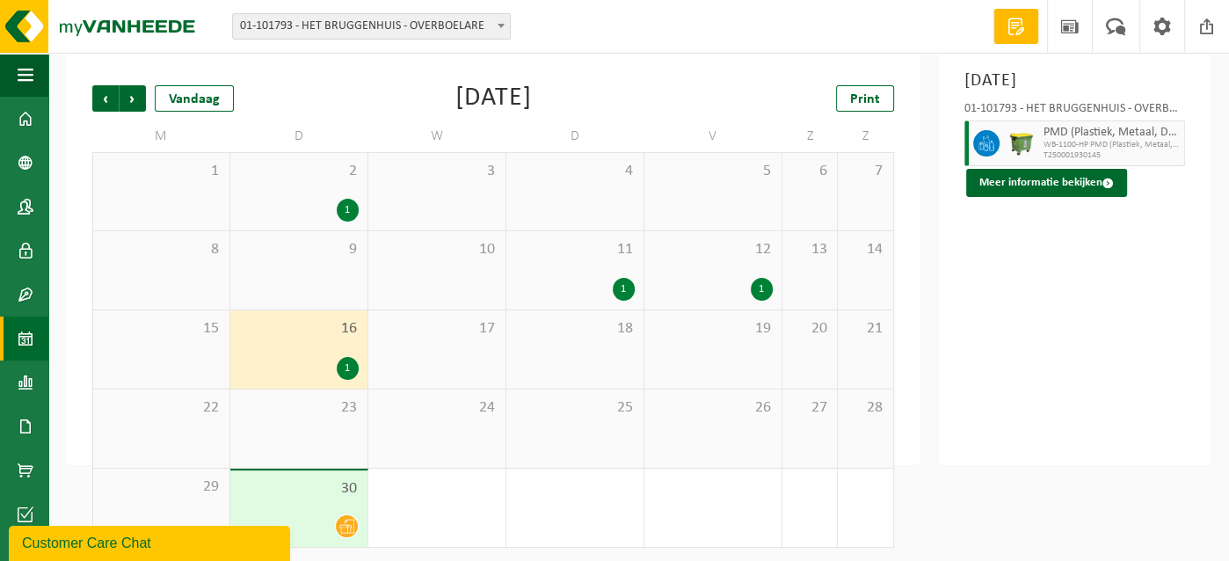
scroll to position [90, 0]
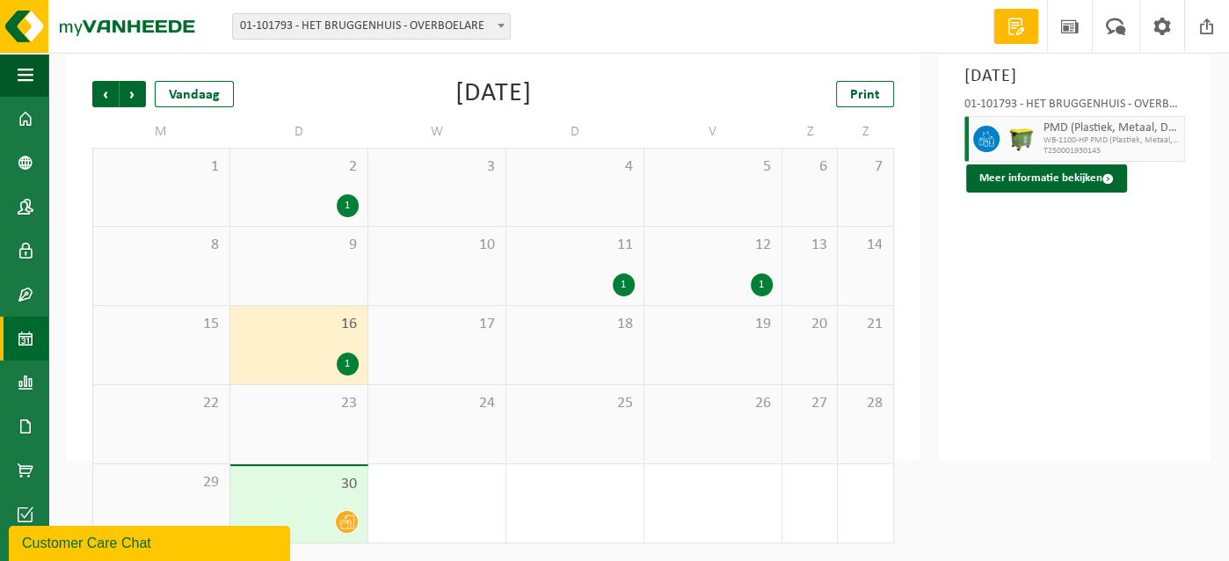
click at [346, 519] on icon at bounding box center [346, 521] width 15 height 15
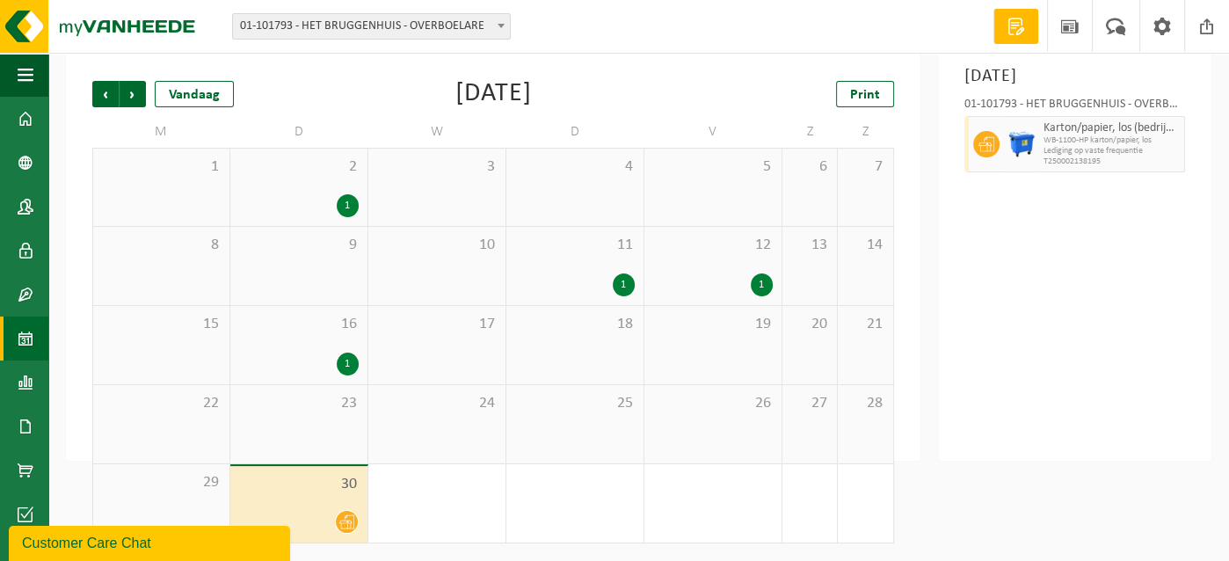
click at [187, 491] on span "29" at bounding box center [161, 482] width 119 height 19
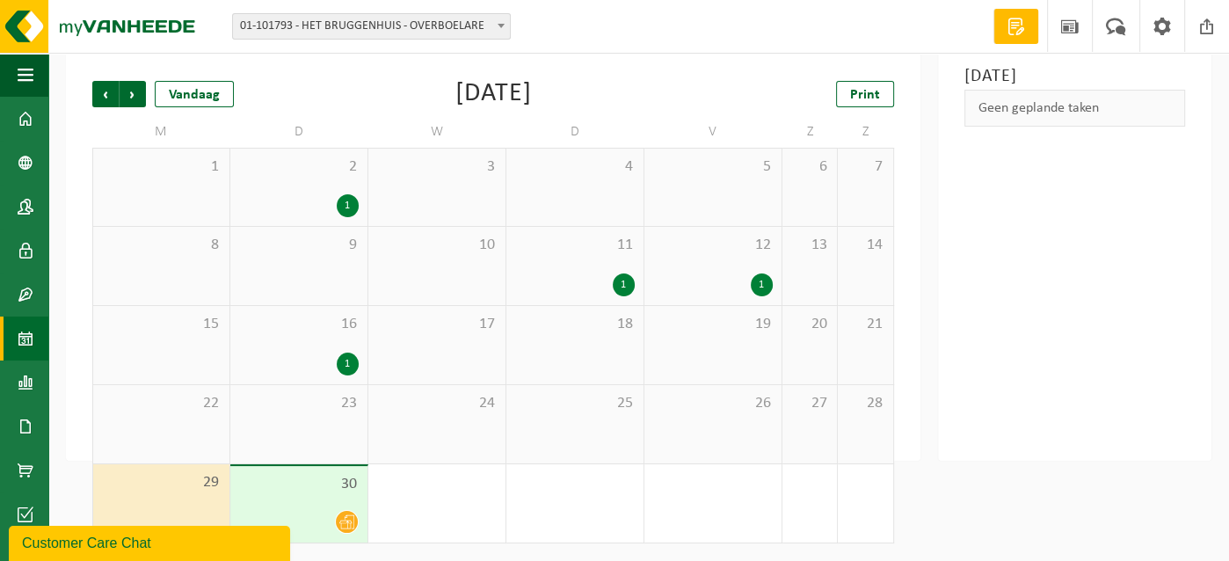
click at [350, 506] on div "30" at bounding box center [298, 504] width 137 height 76
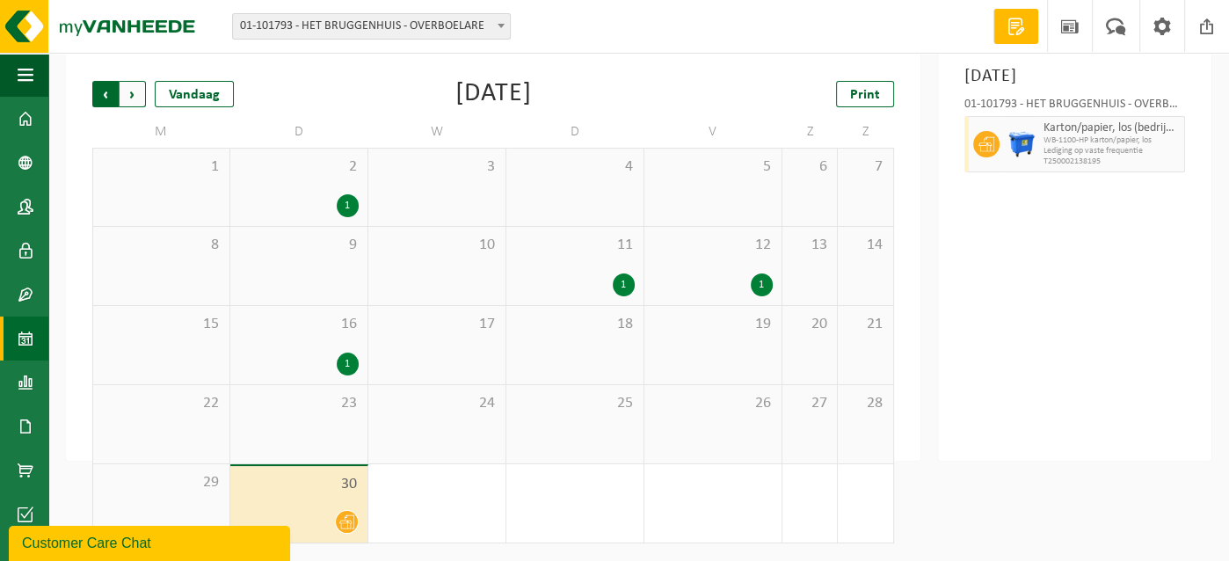
click at [127, 89] on span "Volgende" at bounding box center [133, 94] width 26 height 26
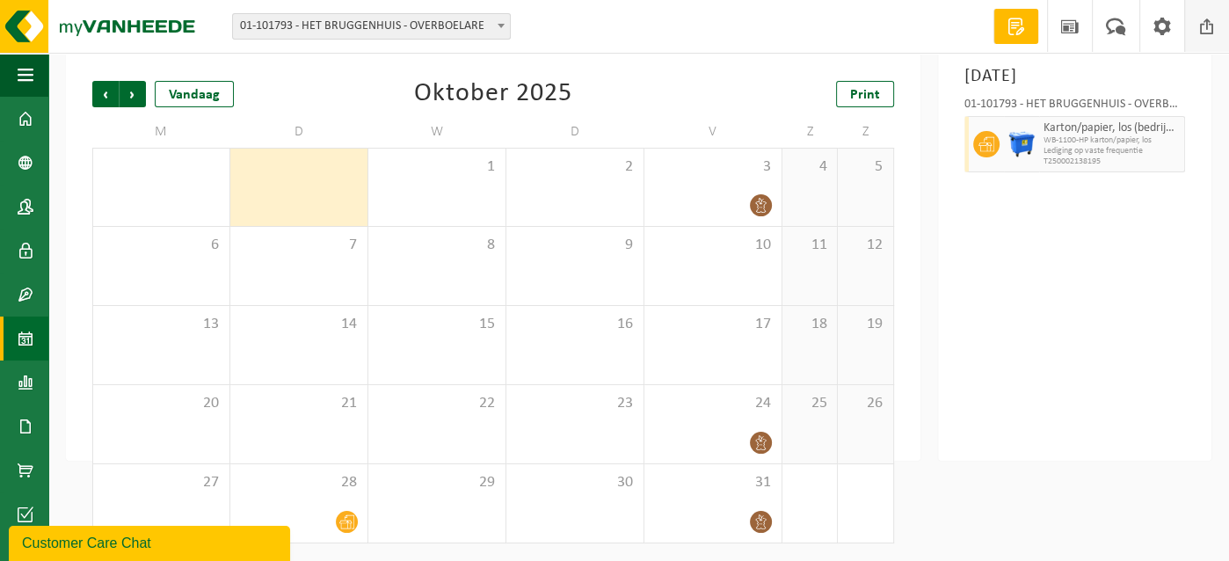
click at [1208, 26] on span at bounding box center [1206, 26] width 26 height 52
